Goal: Task Accomplishment & Management: Use online tool/utility

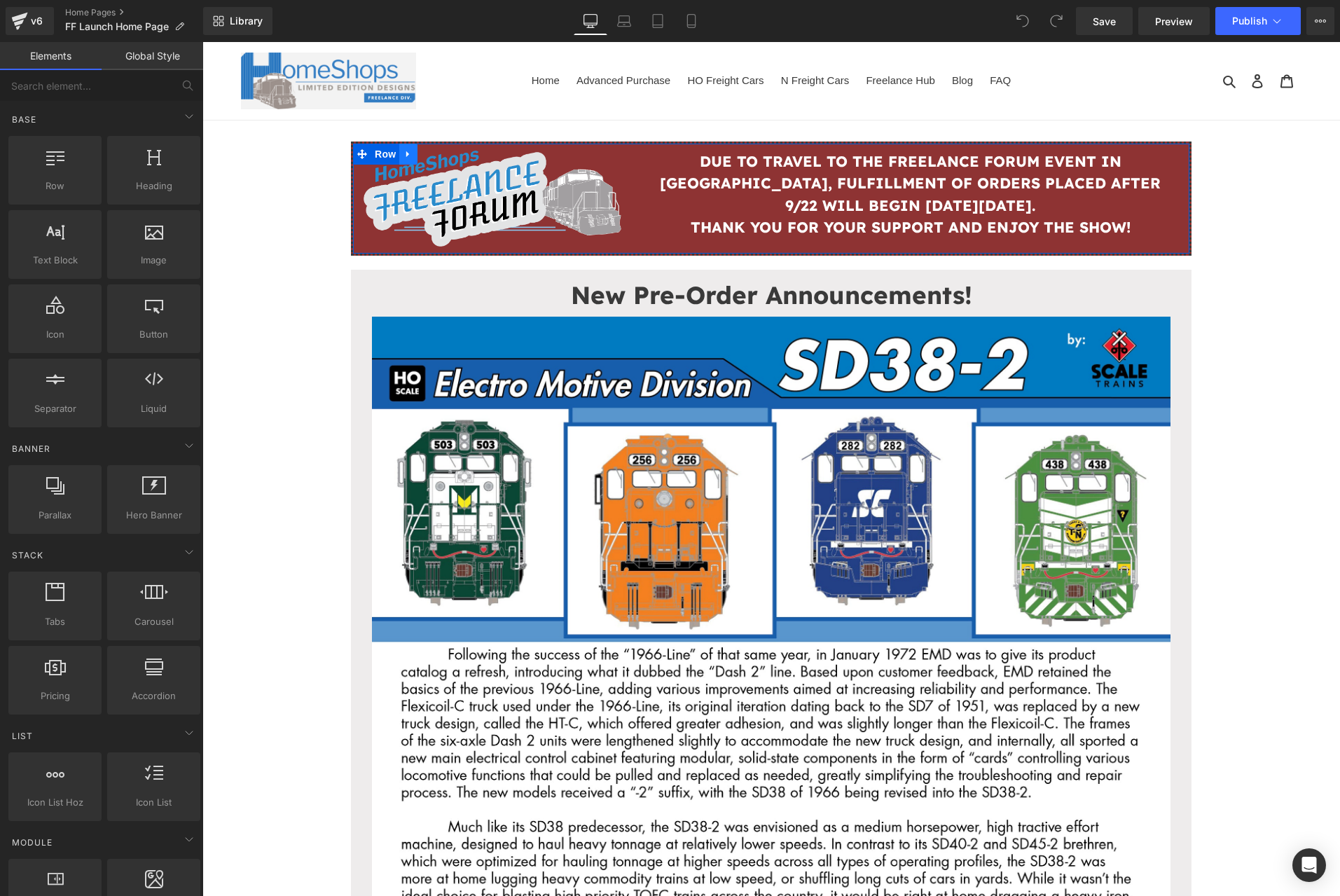
click at [408, 153] on link at bounding box center [409, 154] width 18 height 21
click at [440, 157] on icon at bounding box center [445, 154] width 10 height 10
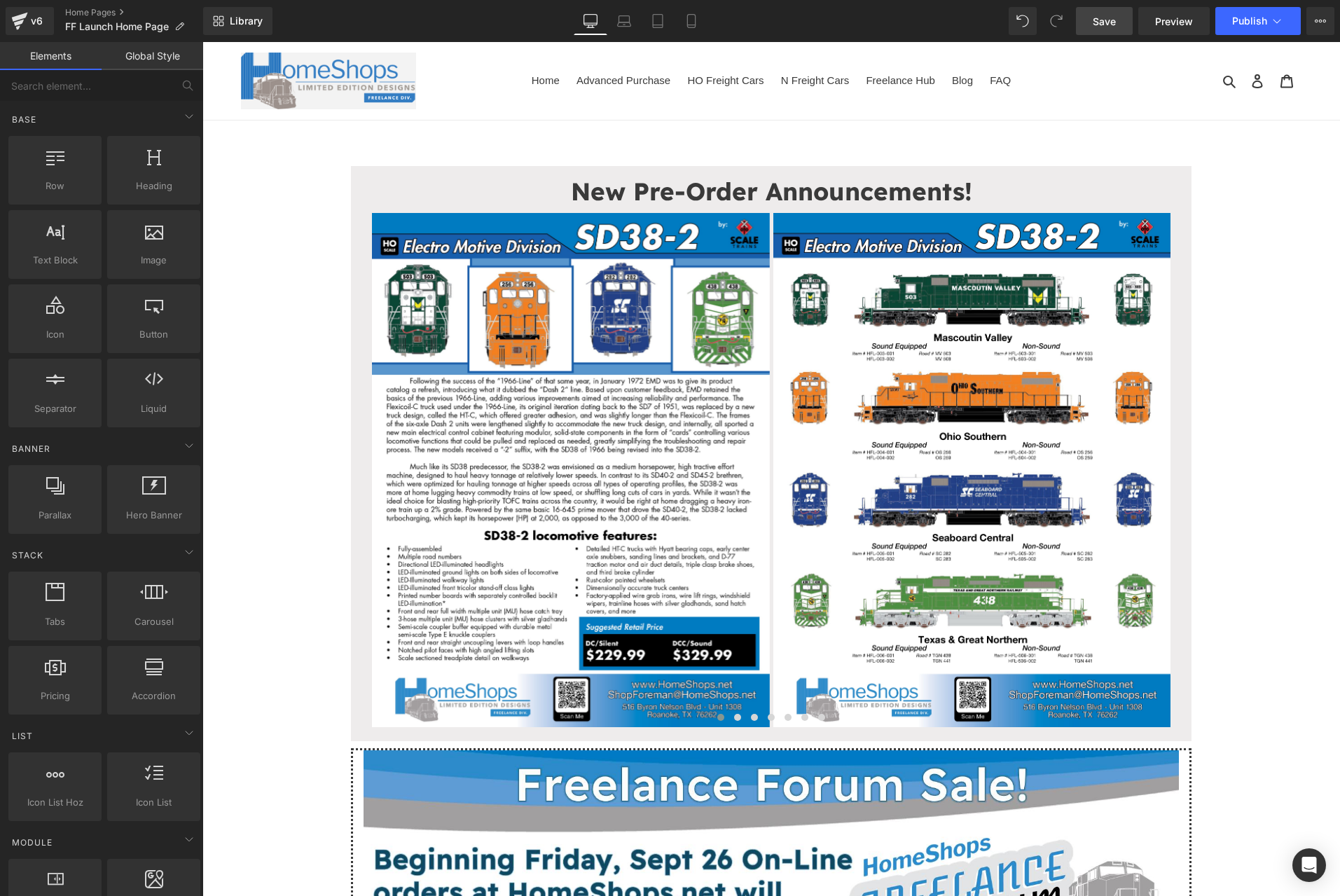
click at [1097, 23] on span "Save" at bounding box center [1104, 22] width 23 height 14
click at [1282, 21] on icon at bounding box center [1278, 22] width 14 height 14
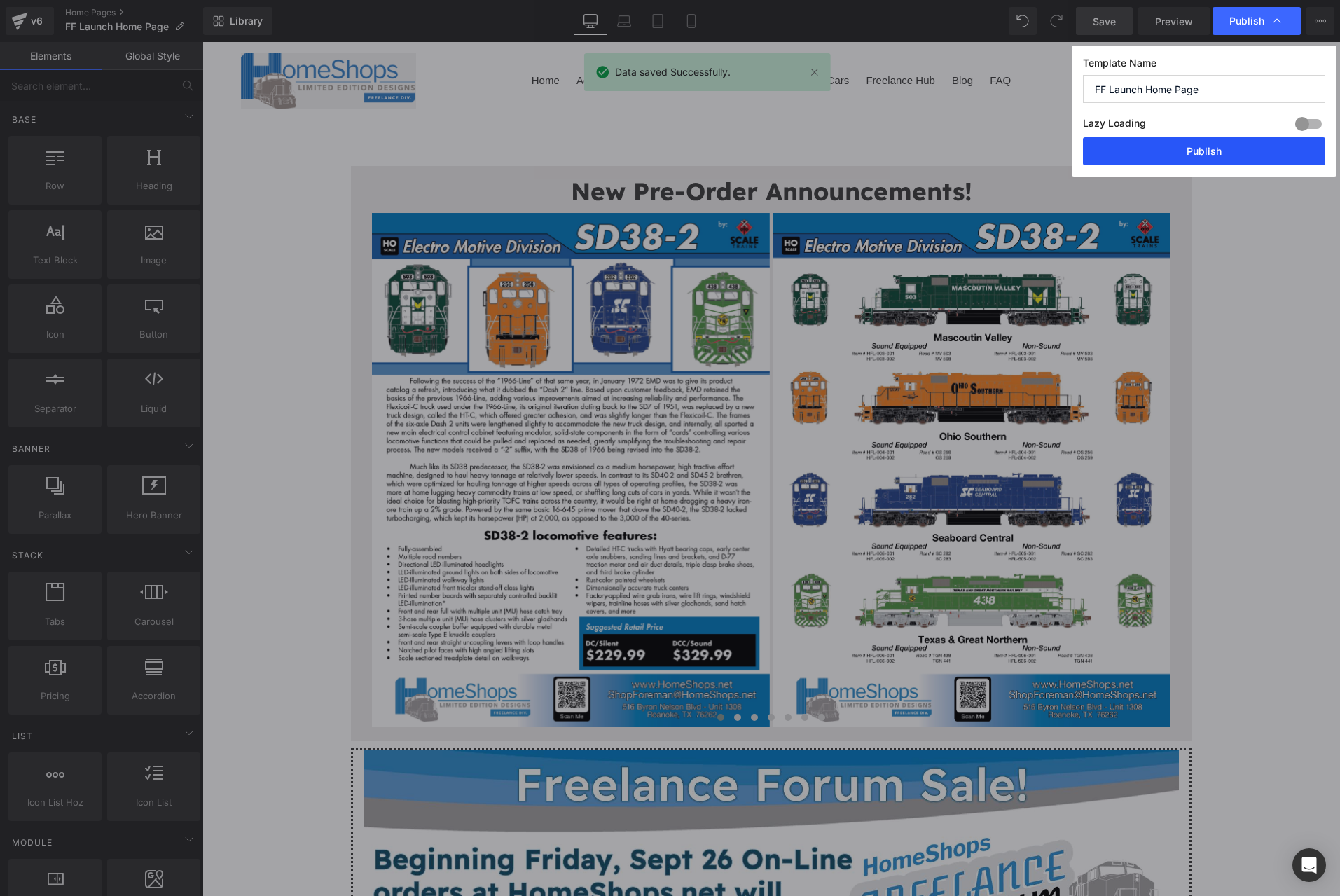
click at [1221, 156] on button "Publish" at bounding box center [1204, 151] width 242 height 28
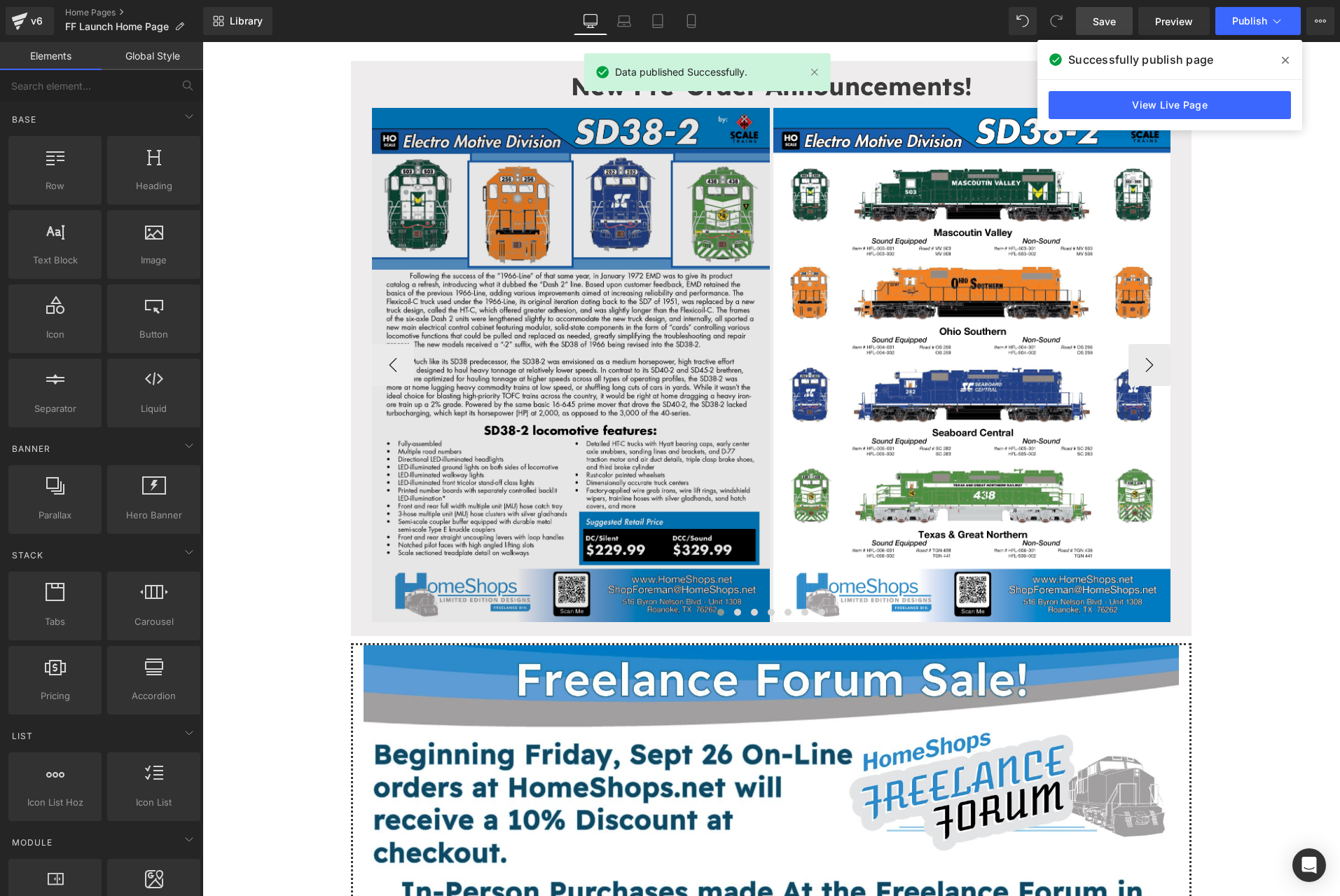
scroll to position [94, 0]
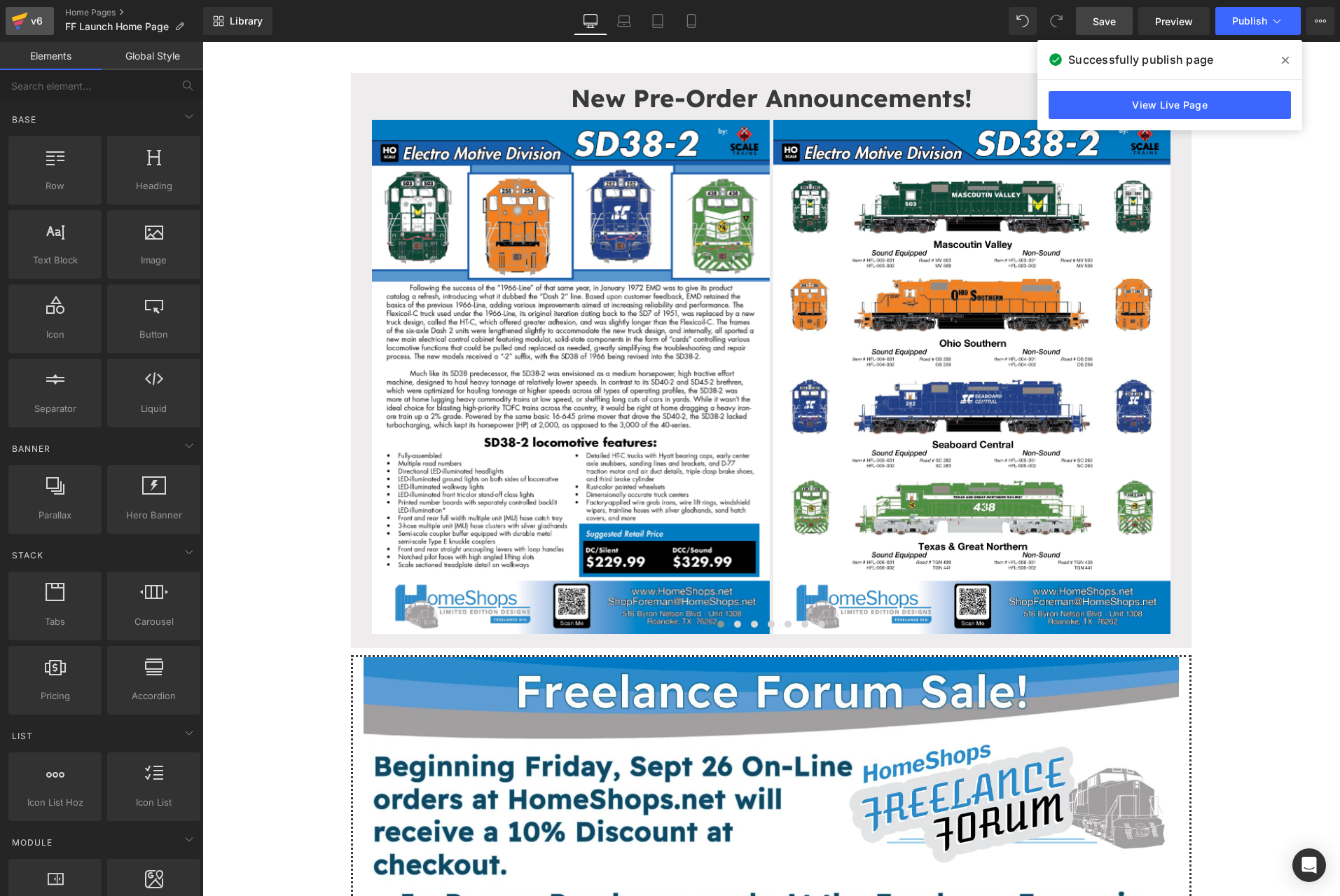
click at [30, 15] on div "v6" at bounding box center [37, 21] width 18 height 18
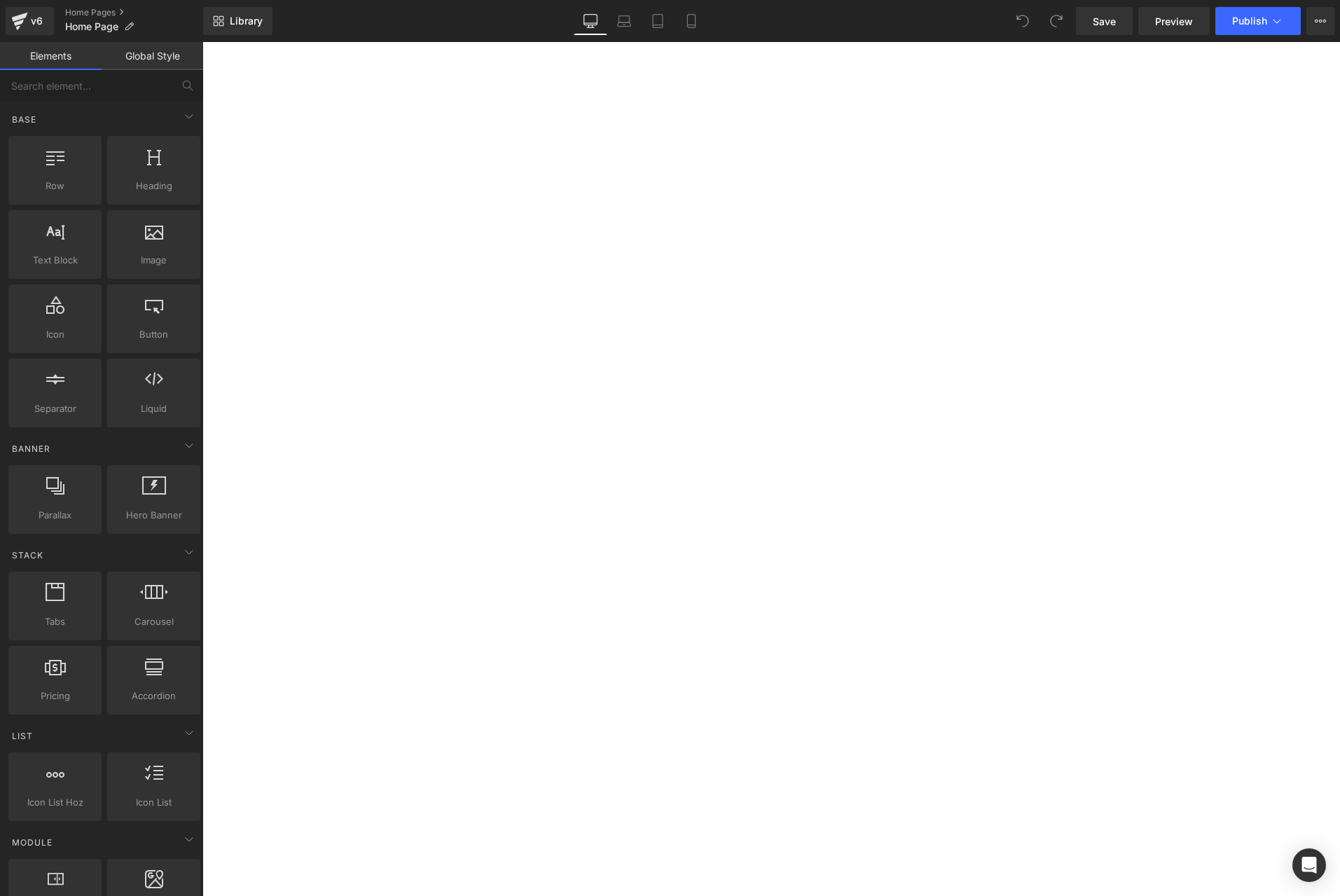
click at [202, 42] on link at bounding box center [202, 42] width 0 height 0
click at [202, 42] on icon at bounding box center [202, 42] width 0 height 0
drag, startPoint x: 1110, startPoint y: 19, endPoint x: 1144, endPoint y: 18, distance: 34.0
click at [1110, 19] on span "Save" at bounding box center [1104, 22] width 23 height 14
click at [1246, 27] on button "Publish" at bounding box center [1258, 21] width 86 height 28
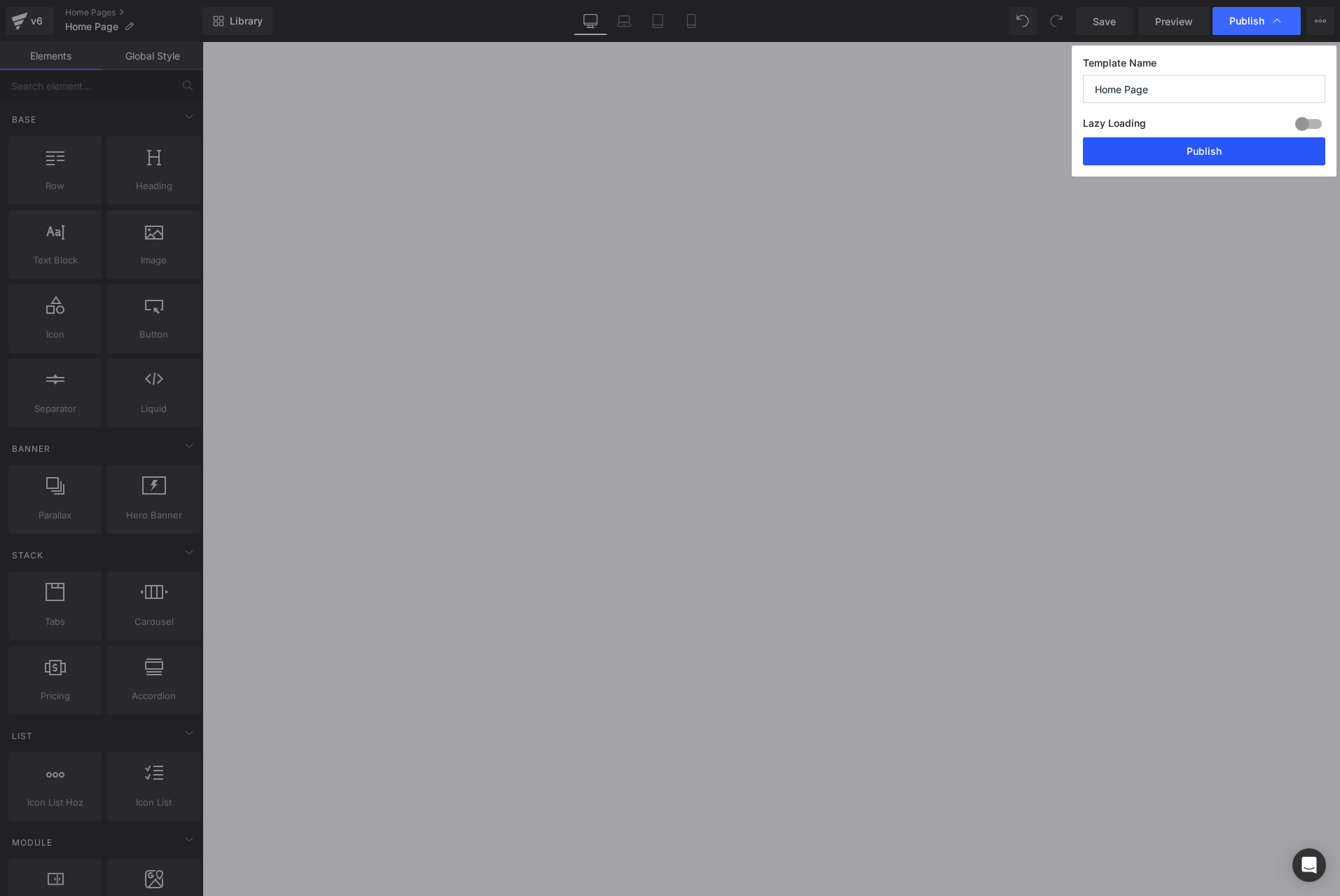
click at [1233, 161] on button "Publish" at bounding box center [1204, 151] width 242 height 28
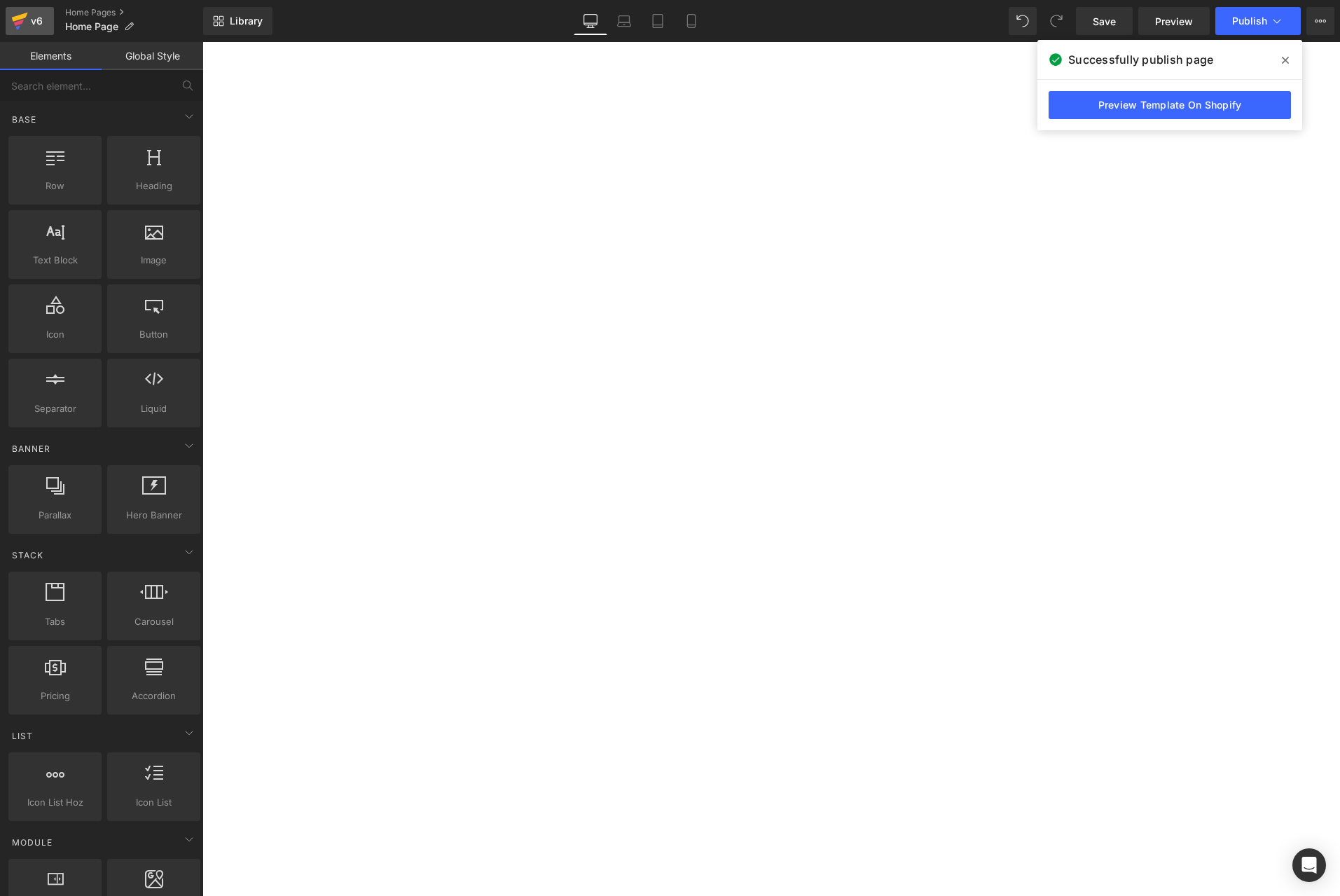
click at [21, 26] on icon at bounding box center [19, 21] width 17 height 35
